Goal: Navigation & Orientation: Find specific page/section

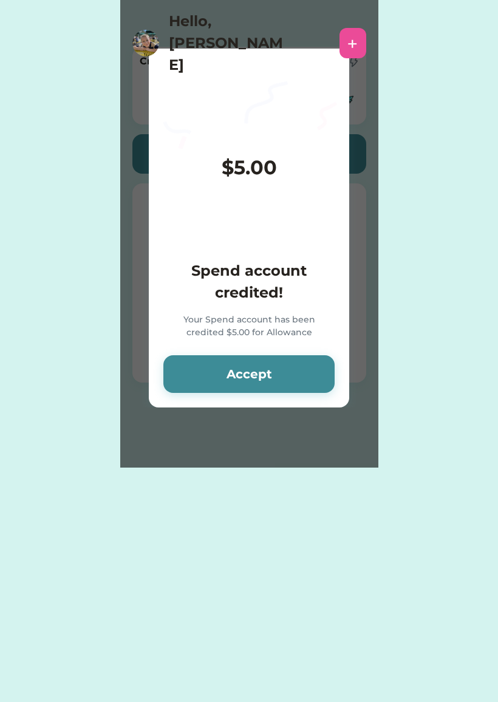
click at [292, 374] on button "Accept" at bounding box center [248, 374] width 171 height 38
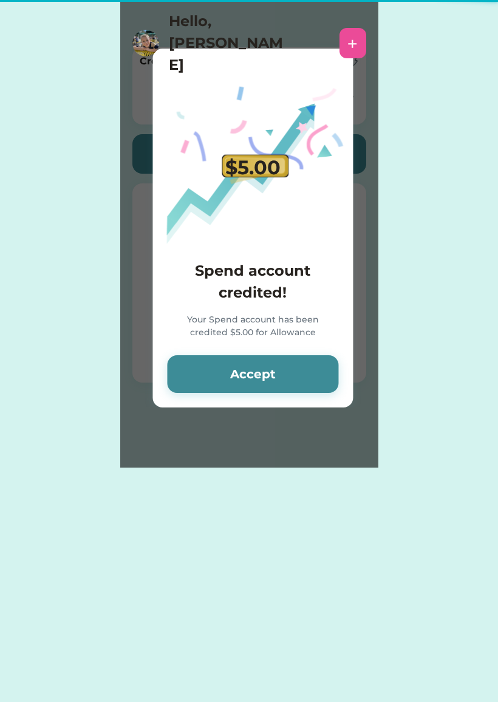
click at [297, 372] on button "Accept" at bounding box center [252, 374] width 171 height 38
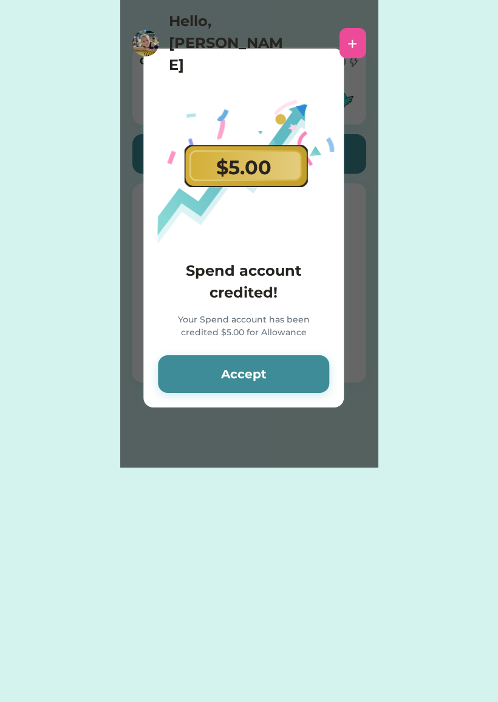
click at [299, 376] on button "Accept" at bounding box center [243, 374] width 171 height 38
click at [302, 364] on button "Accept" at bounding box center [243, 374] width 171 height 38
click at [292, 375] on button "Accept" at bounding box center [243, 374] width 171 height 38
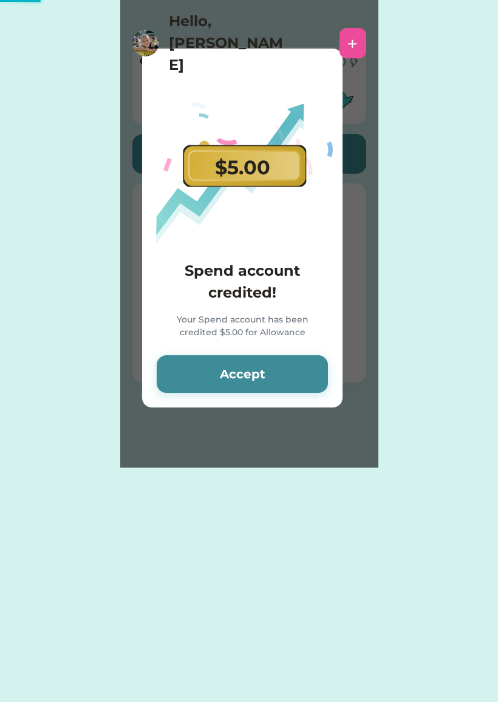
click at [295, 363] on button "Accept" at bounding box center [242, 374] width 171 height 38
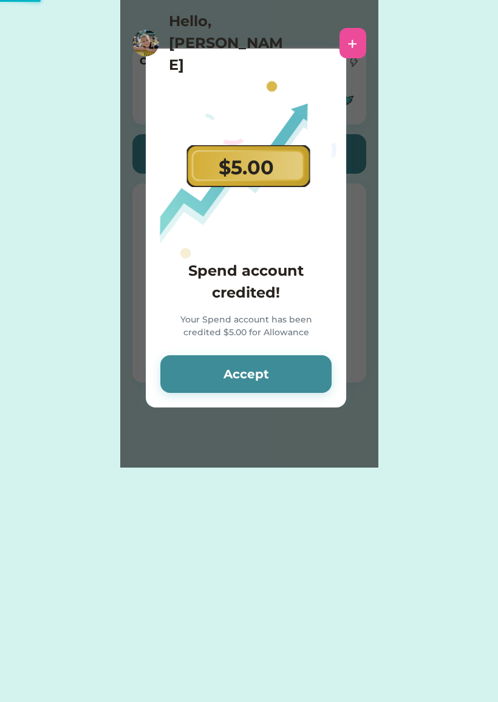
click at [298, 366] on button "Accept" at bounding box center [245, 374] width 171 height 38
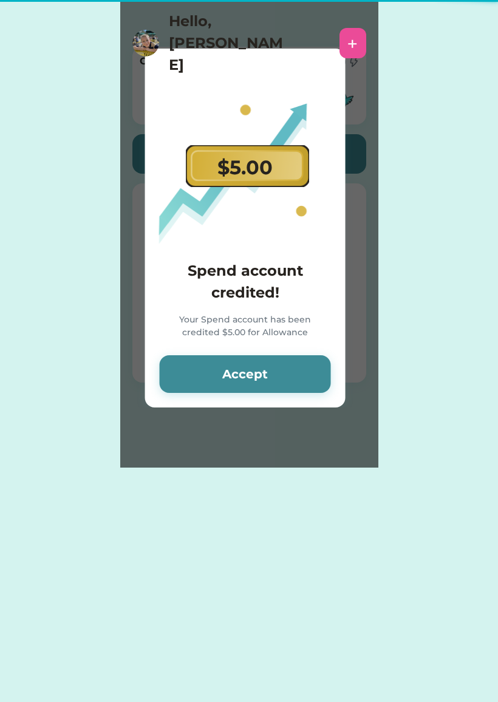
click at [271, 391] on button "Accept" at bounding box center [245, 374] width 171 height 38
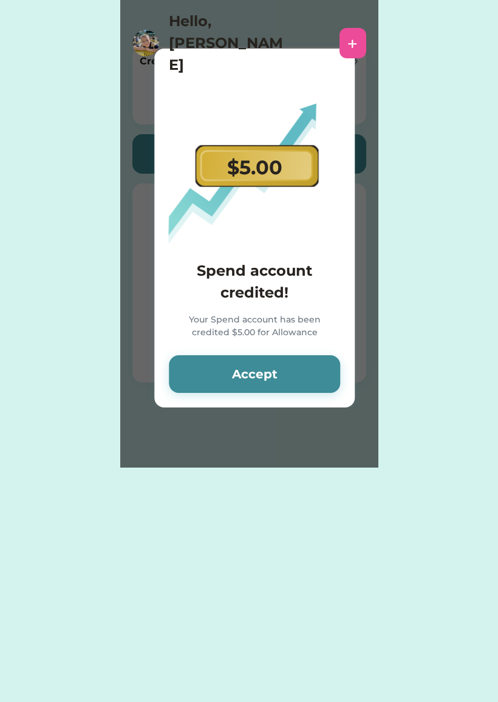
click at [293, 369] on button "Accept" at bounding box center [254, 374] width 171 height 38
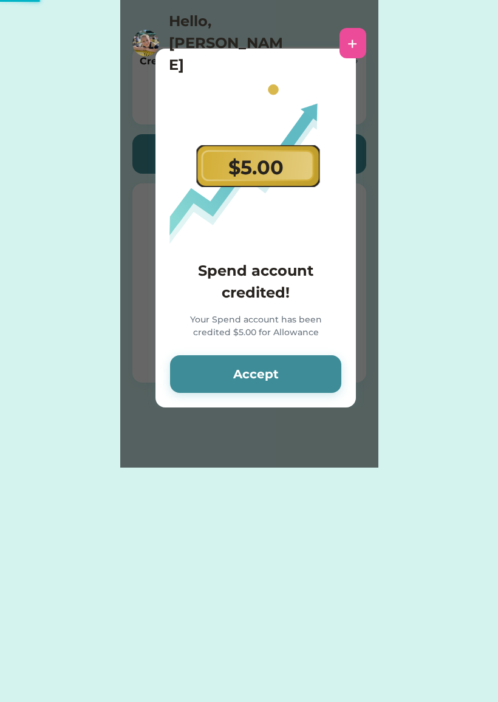
click at [290, 381] on button "Accept" at bounding box center [255, 374] width 171 height 38
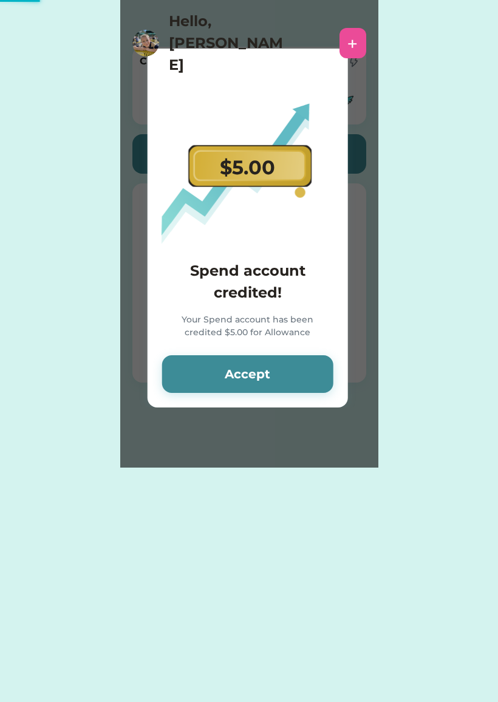
click at [291, 384] on button "Accept" at bounding box center [247, 374] width 171 height 38
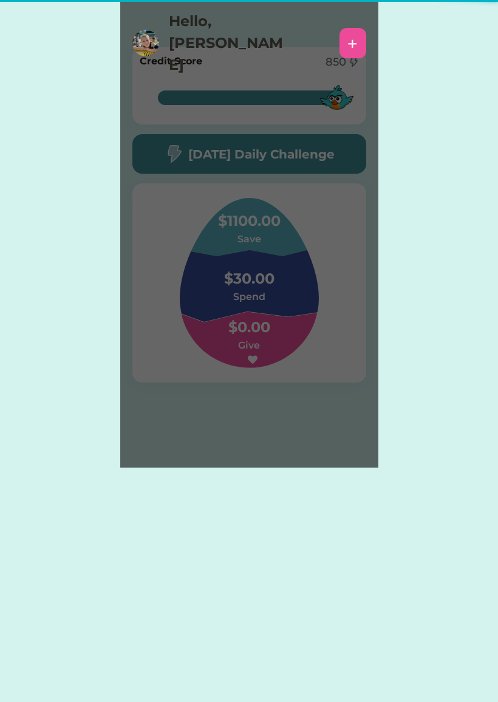
click at [304, 379] on div "Please wait $5.00 Spend account credited! Your Spend account has been credited …" at bounding box center [249, 234] width 258 height 468
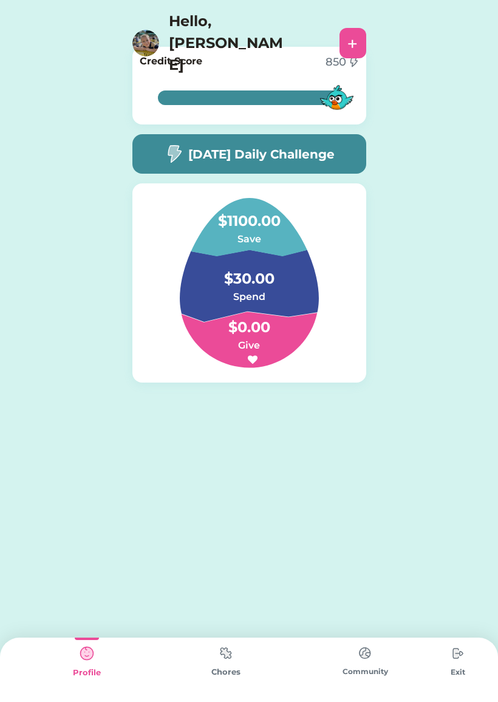
click at [230, 674] on div "Chores" at bounding box center [225, 672] width 139 height 12
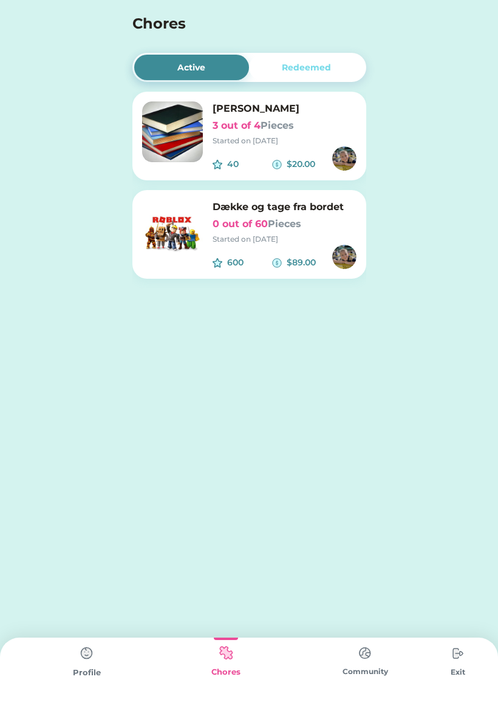
click at [73, 670] on div "Profile" at bounding box center [86, 673] width 139 height 12
